Goal: Navigation & Orientation: Find specific page/section

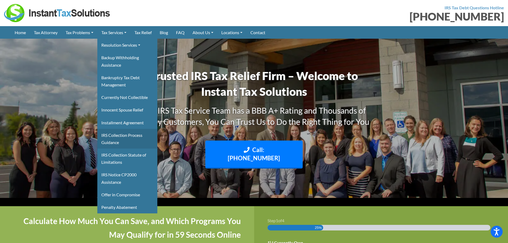
click at [120, 137] on link "IRS Collection Process Guidance" at bounding box center [127, 139] width 60 height 20
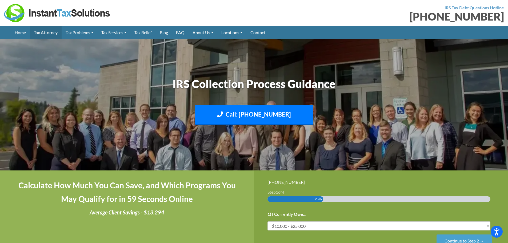
click at [45, 33] on link "Tax Attorney" at bounding box center [46, 32] width 32 height 13
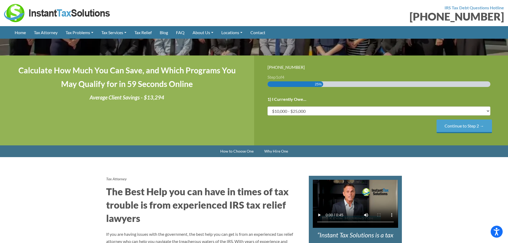
scroll to position [80, 0]
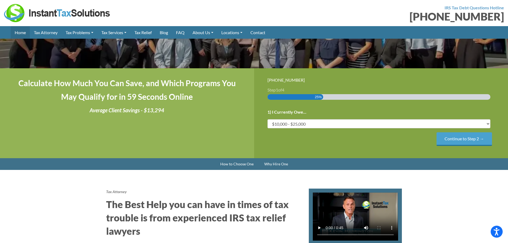
click at [24, 37] on link "Home" at bounding box center [20, 32] width 19 height 13
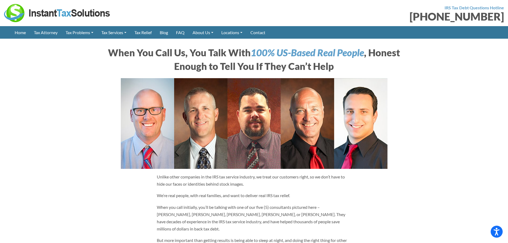
scroll to position [373, 0]
